Goal: Obtain resource: Download file/media

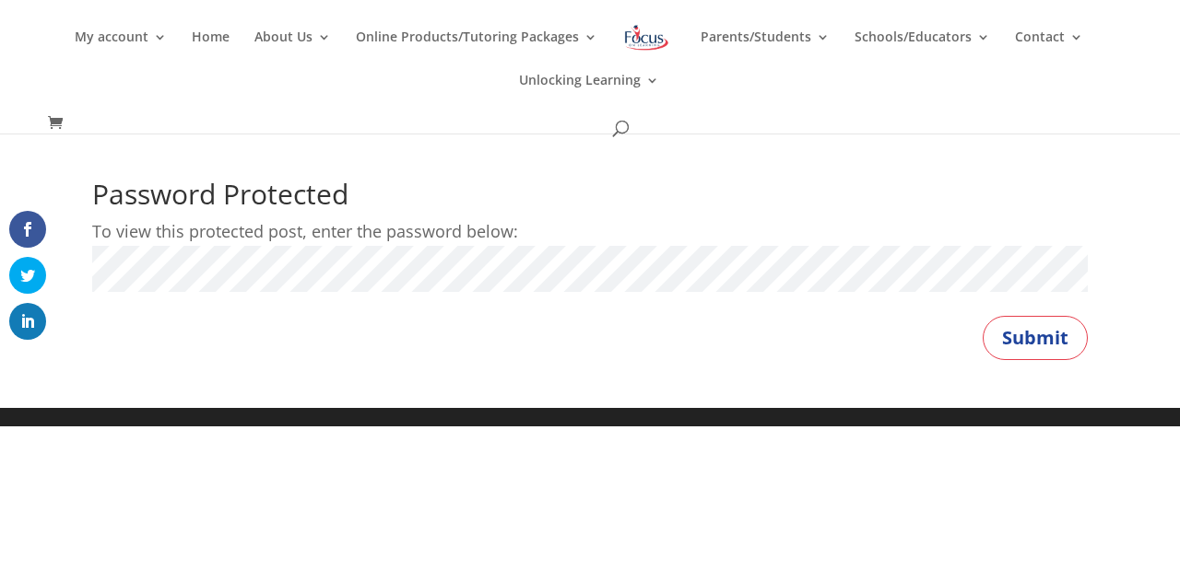
click at [982, 316] on button "Submit" at bounding box center [1034, 338] width 105 height 44
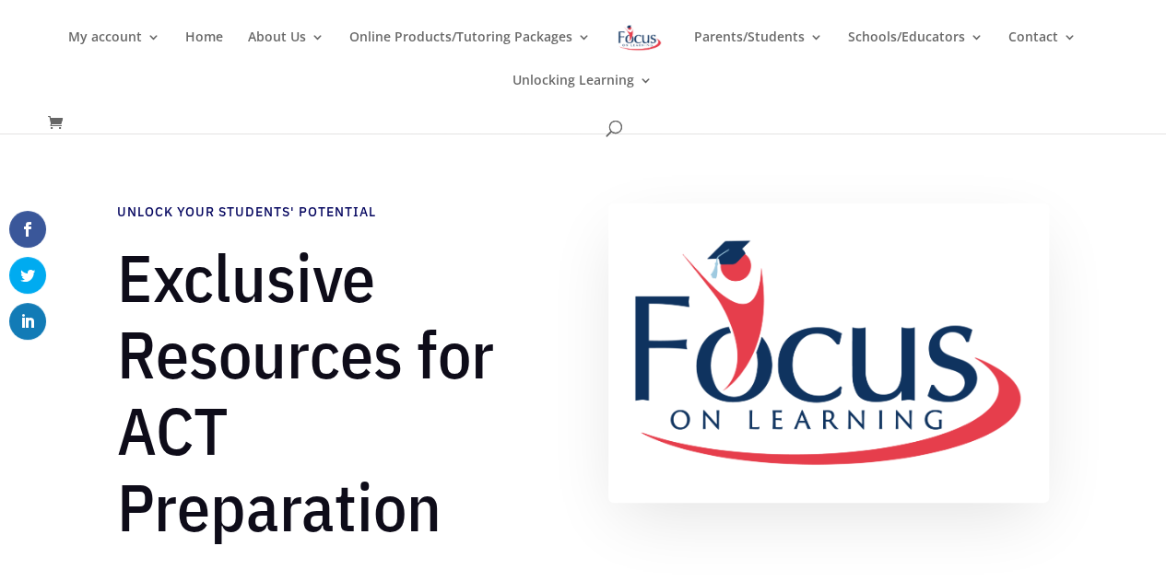
click at [625, 246] on img at bounding box center [828, 353] width 440 height 299
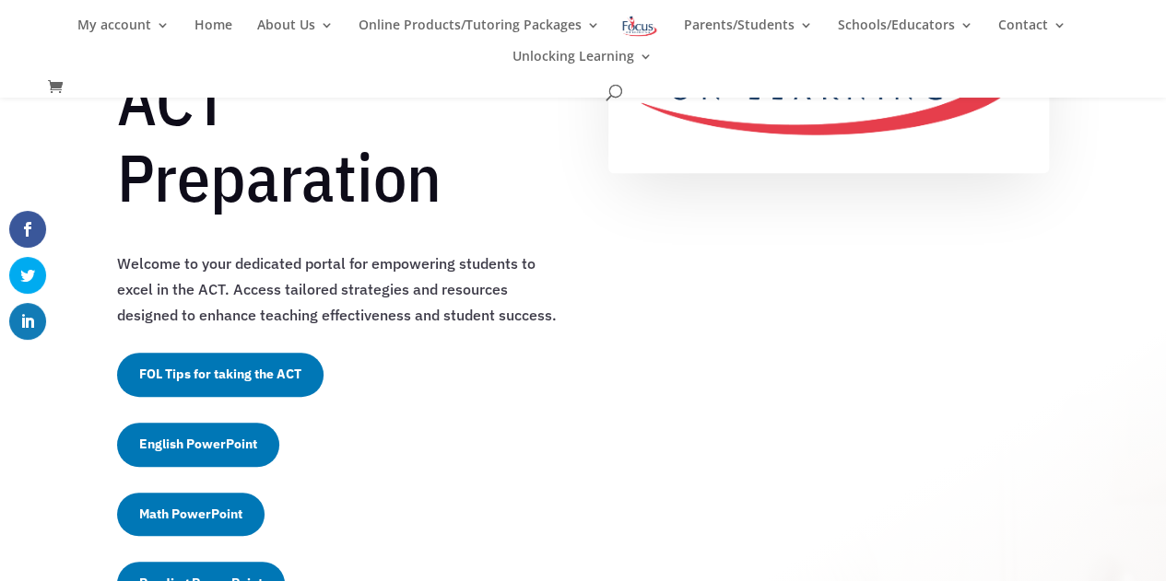
scroll to position [359, 0]
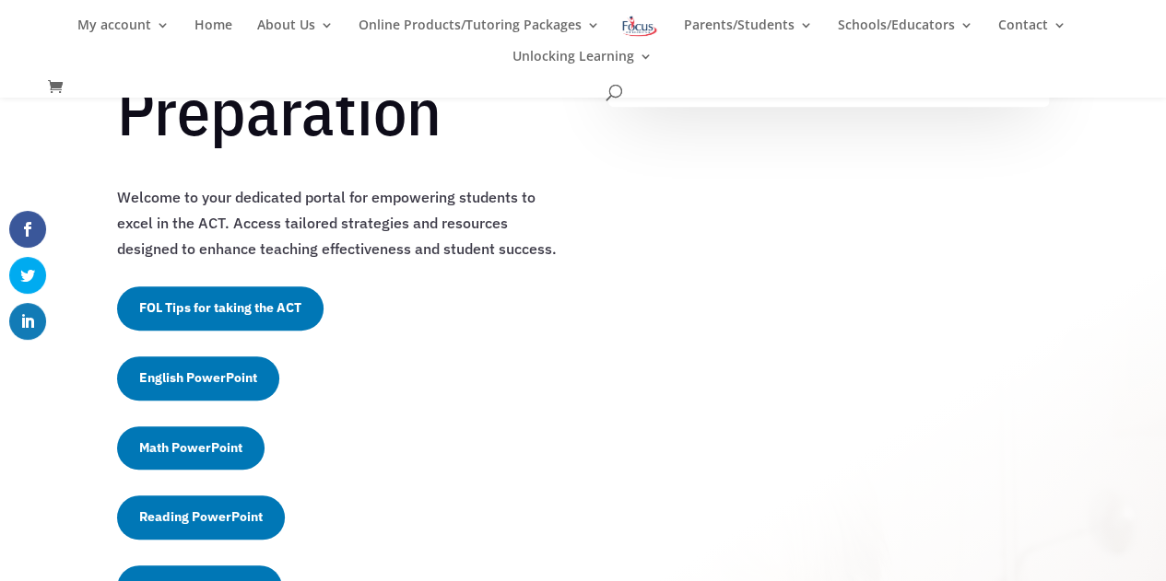
click at [230, 370] on link "English PowerPoint" at bounding box center [198, 379] width 162 height 44
click at [255, 361] on link "English PowerPoint" at bounding box center [198, 379] width 162 height 44
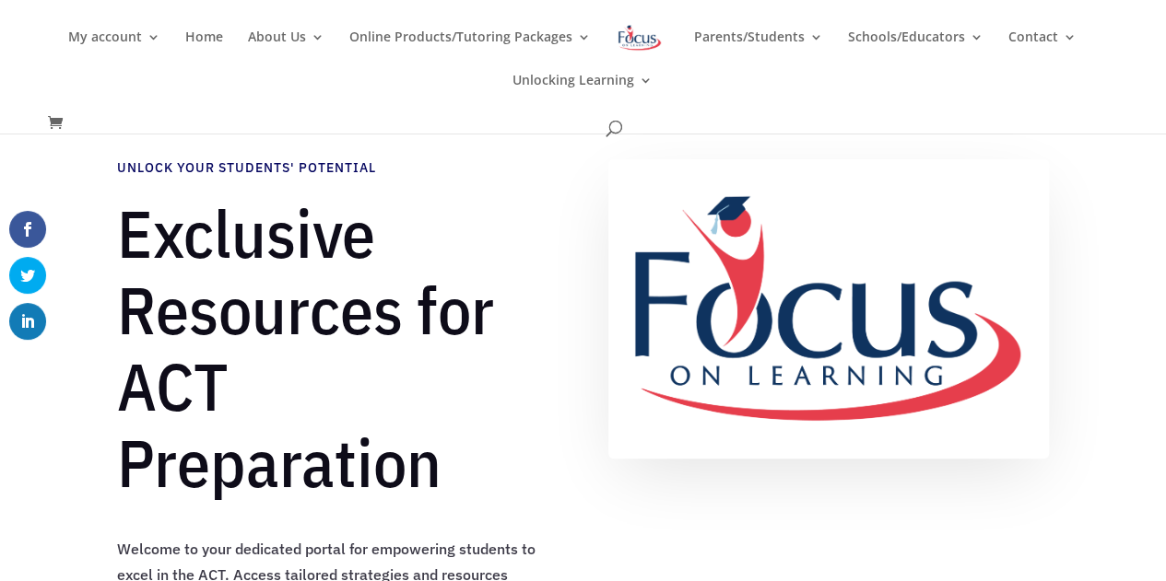
scroll to position [0, 0]
